Goal: Information Seeking & Learning: Learn about a topic

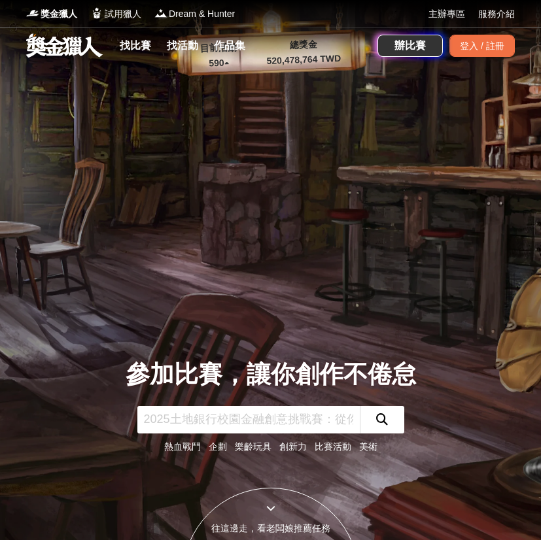
click at [260, 431] on input "text" at bounding box center [248, 419] width 222 height 27
type input "ESG"
click button "submit" at bounding box center [382, 419] width 44 height 27
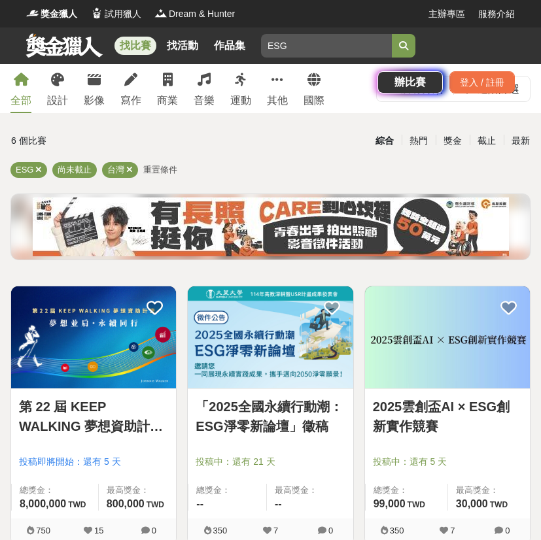
click at [255, 307] on img at bounding box center [270, 338] width 165 height 102
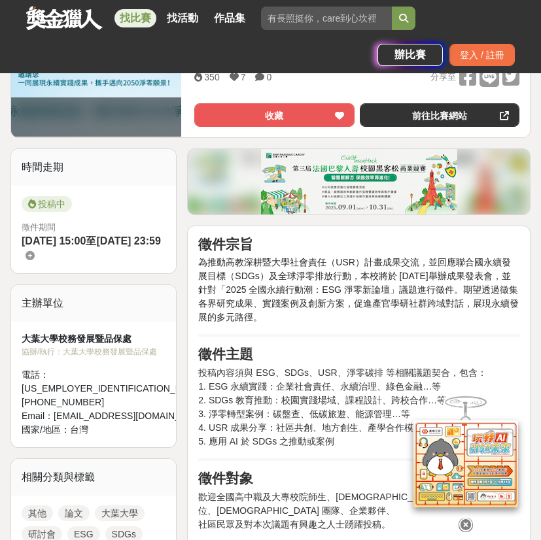
scroll to position [327, 0]
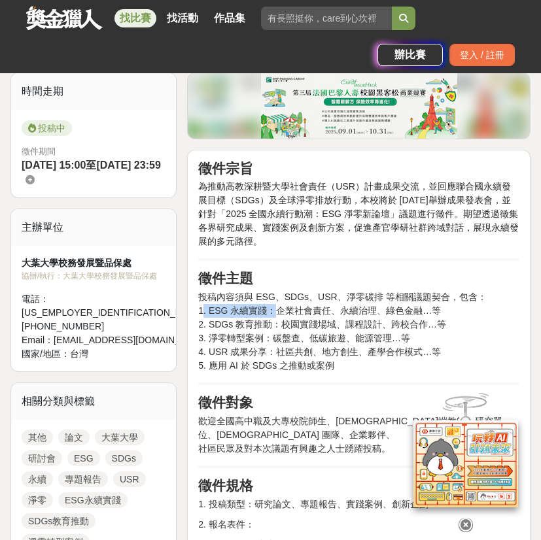
drag, startPoint x: 205, startPoint y: 311, endPoint x: 275, endPoint y: 313, distance: 70.7
click at [275, 313] on p "投稿內容須與 ESG、SDGs、USR、淨零碳排 等相關議題契合，包含： 1. ESG 永續實踐：企業社會責任、永續治理、綠色金融…等 2. SDGs 教育推…" at bounding box center [358, 331] width 321 height 82
click at [276, 313] on p "投稿內容須與 ESG、SDGs、USR、淨零碳排 等相關議題契合，包含： 1. ESG 永續實踐：企業社會責任、永續治理、綠色金融…等 2. SDGs 教育推…" at bounding box center [358, 331] width 321 height 82
click at [224, 314] on p "投稿內容須與 ESG、SDGs、USR、淨零碳排 等相關議題契合，包含： 1. ESG 永續實踐：企業社會責任、永續治理、綠色金融…等 2. SDGs 教育推…" at bounding box center [358, 331] width 321 height 82
drag, startPoint x: 209, startPoint y: 313, endPoint x: 262, endPoint y: 311, distance: 53.0
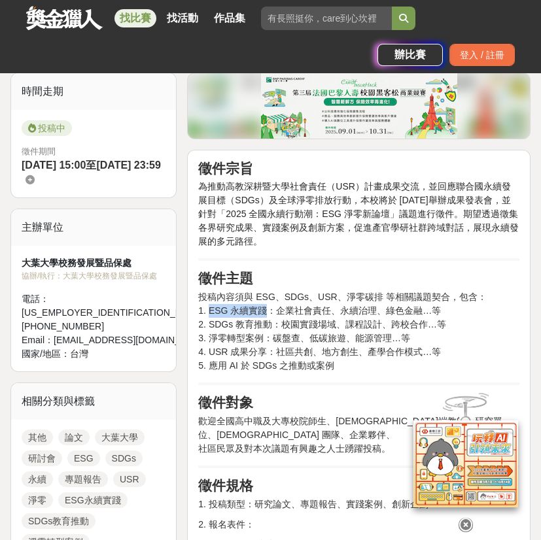
click at [262, 311] on p "投稿內容須與 ESG、SDGs、USR、淨零碳排 等相關議題契合，包含： 1. ESG 永續實踐：企業社會責任、永續治理、綠色金融…等 2. SDGs 教育推…" at bounding box center [358, 331] width 321 height 82
copy p "ESG 永續實踐"
drag, startPoint x: 209, startPoint y: 328, endPoint x: 269, endPoint y: 324, distance: 59.7
click at [269, 324] on p "投稿內容須與 ESG、SDGs、USR、淨零碳排 等相關議題契合，包含： 1. ESG 永續實踐：企業社會責任、永續治理、綠色金融…等 2. SDGs 教育推…" at bounding box center [358, 331] width 321 height 82
copy p "SDGs 教育推動"
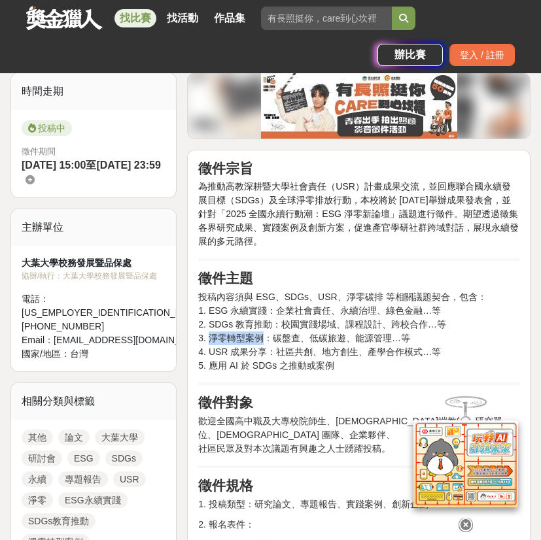
drag, startPoint x: 211, startPoint y: 341, endPoint x: 265, endPoint y: 341, distance: 54.3
click at [265, 341] on p "投稿內容須與 ESG、SDGs、USR、淨零碳排 等相關議題契合，包含： 1. ESG 永續實踐：企業社會責任、永續治理、綠色金融…等 2. SDGs 教育推…" at bounding box center [358, 331] width 321 height 82
copy p "淨零轉型案例"
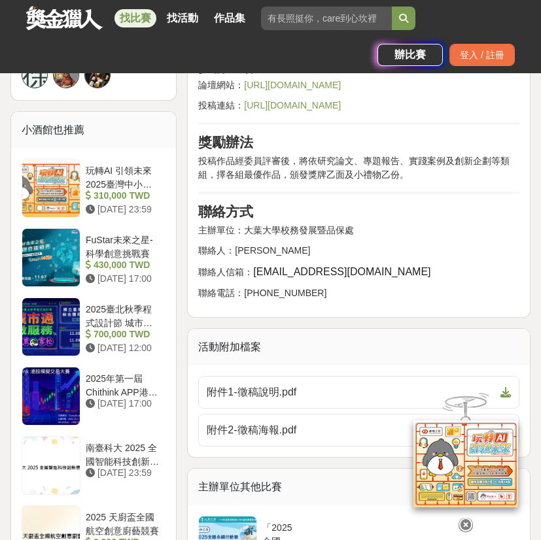
scroll to position [1047, 0]
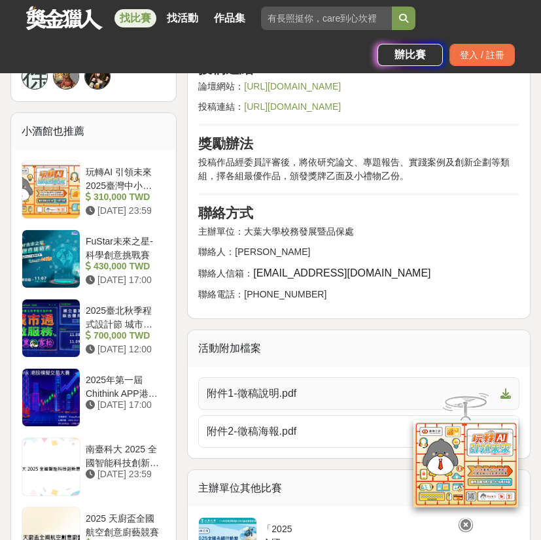
click at [290, 393] on span "附件1-徵稿說明.pdf" at bounding box center [351, 394] width 289 height 16
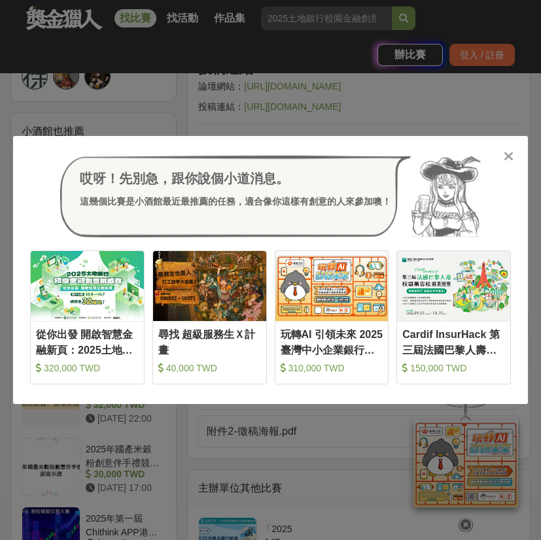
click at [371, 516] on div "哎呀！先別急，跟你說個小道消息。 這幾個比賽是小酒館最近最推薦的任務，適合像你這樣有創意的人來參加噢！ 收藏 從你出發 開啟智慧金融新頁：2025土地銀行校園…" at bounding box center [270, 270] width 541 height 540
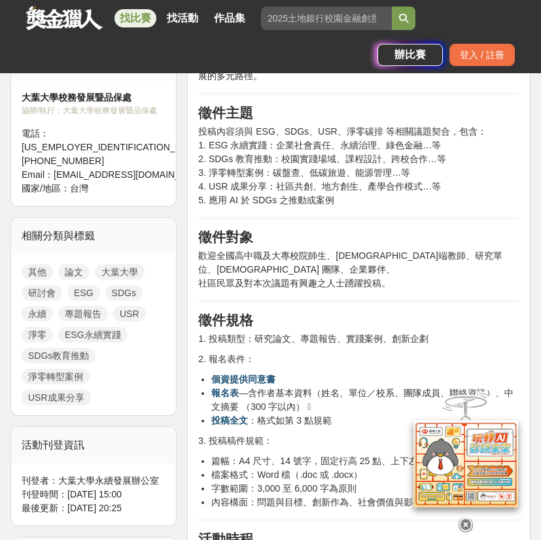
scroll to position [327, 0]
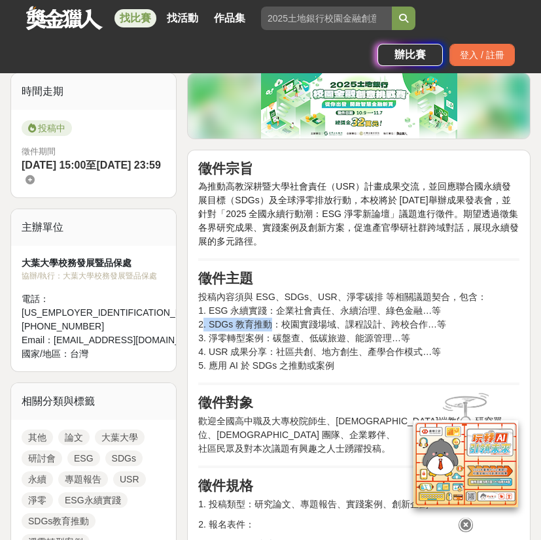
drag, startPoint x: 205, startPoint y: 327, endPoint x: 266, endPoint y: 321, distance: 61.1
click at [266, 321] on p "投稿內容須與 ESG、SDGs、USR、淨零碳排 等相關議題契合，包含： 1. ESG 永續實踐：企業社會責任、永續治理、綠色金融…等 2. SDGs 教育推…" at bounding box center [358, 331] width 321 height 82
copy p ". SDGs 教育推動"
